Goal: Information Seeking & Learning: Learn about a topic

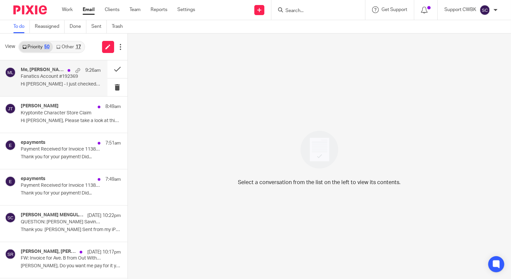
click at [33, 77] on p "Fanatics Account #192369" at bounding box center [53, 77] width 64 height 6
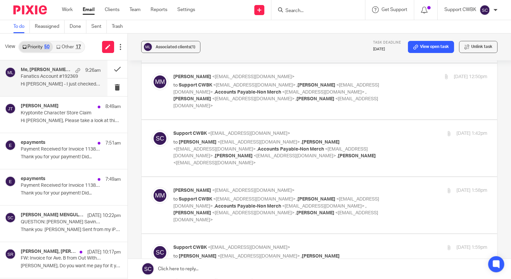
scroll to position [2131, 0]
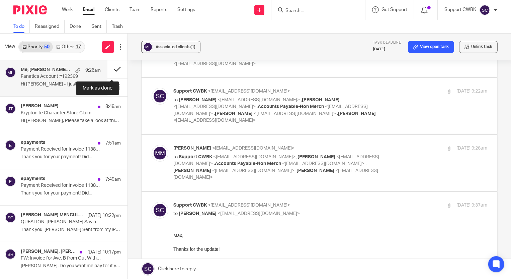
click at [112, 68] on button at bounding box center [118, 69] width 20 height 18
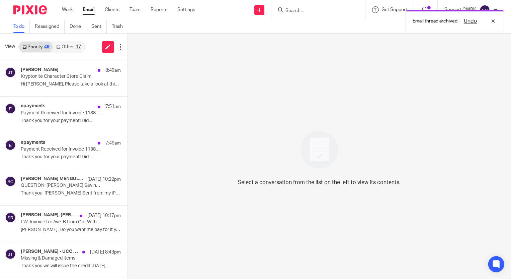
click at [67, 47] on link "Other 17" at bounding box center [68, 47] width 31 height 11
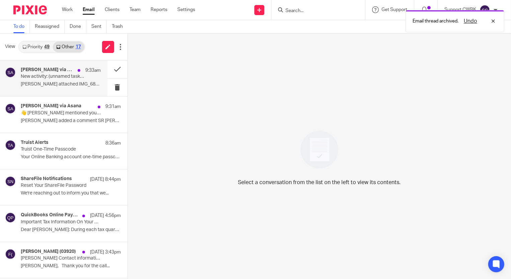
click at [40, 78] on p "New activity: (unnamed task) [KCS Funko 20250418]" at bounding box center [53, 77] width 64 height 6
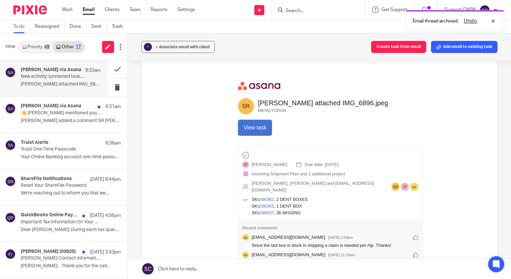
scroll to position [213, 0]
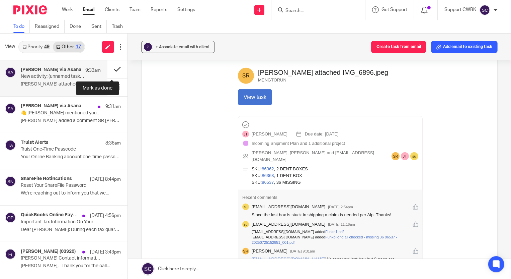
click at [112, 69] on button at bounding box center [118, 69] width 20 height 18
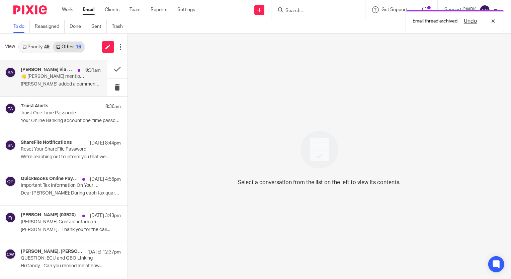
click at [46, 84] on p "[PERSON_NAME] added a comment SR [PERSON_NAME] added a..." at bounding box center [61, 84] width 80 height 6
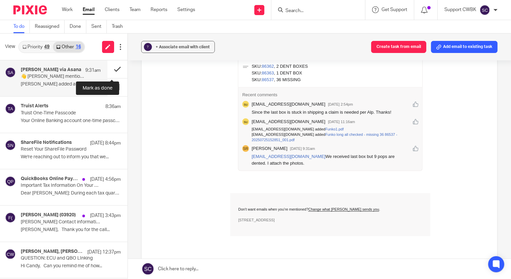
click at [112, 69] on button at bounding box center [118, 69] width 20 height 18
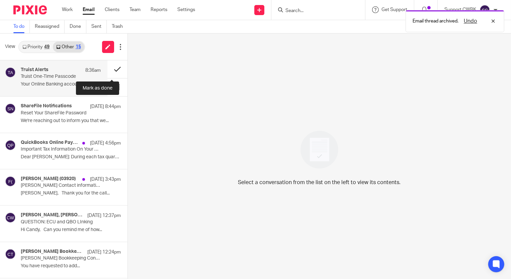
click at [112, 69] on button at bounding box center [118, 69] width 20 height 18
